Goal: Transaction & Acquisition: Purchase product/service

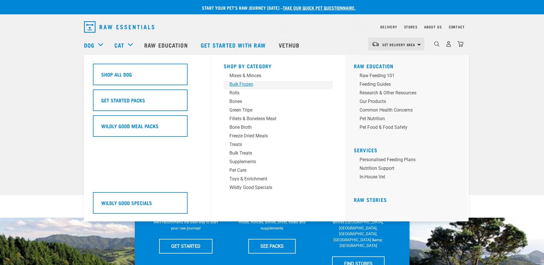
click at [244, 82] on div "Bulk Frozen" at bounding box center [273, 84] width 89 height 7
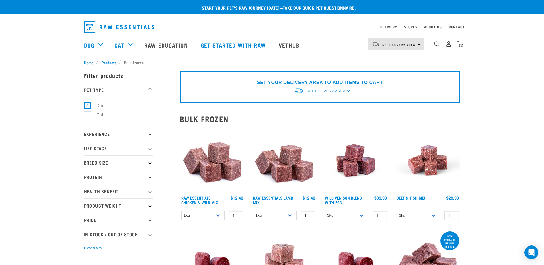
click at [381, 41] on div "Set Delivery Area North Island South Island" at bounding box center [396, 44] width 56 height 13
click at [380, 58] on link "[GEOGRAPHIC_DATA]" at bounding box center [395, 60] width 55 height 13
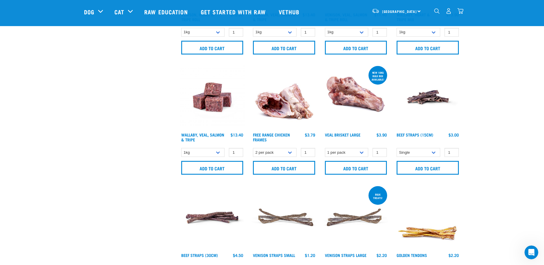
scroll to position [459, 0]
